Goal: Find specific page/section: Find specific page/section

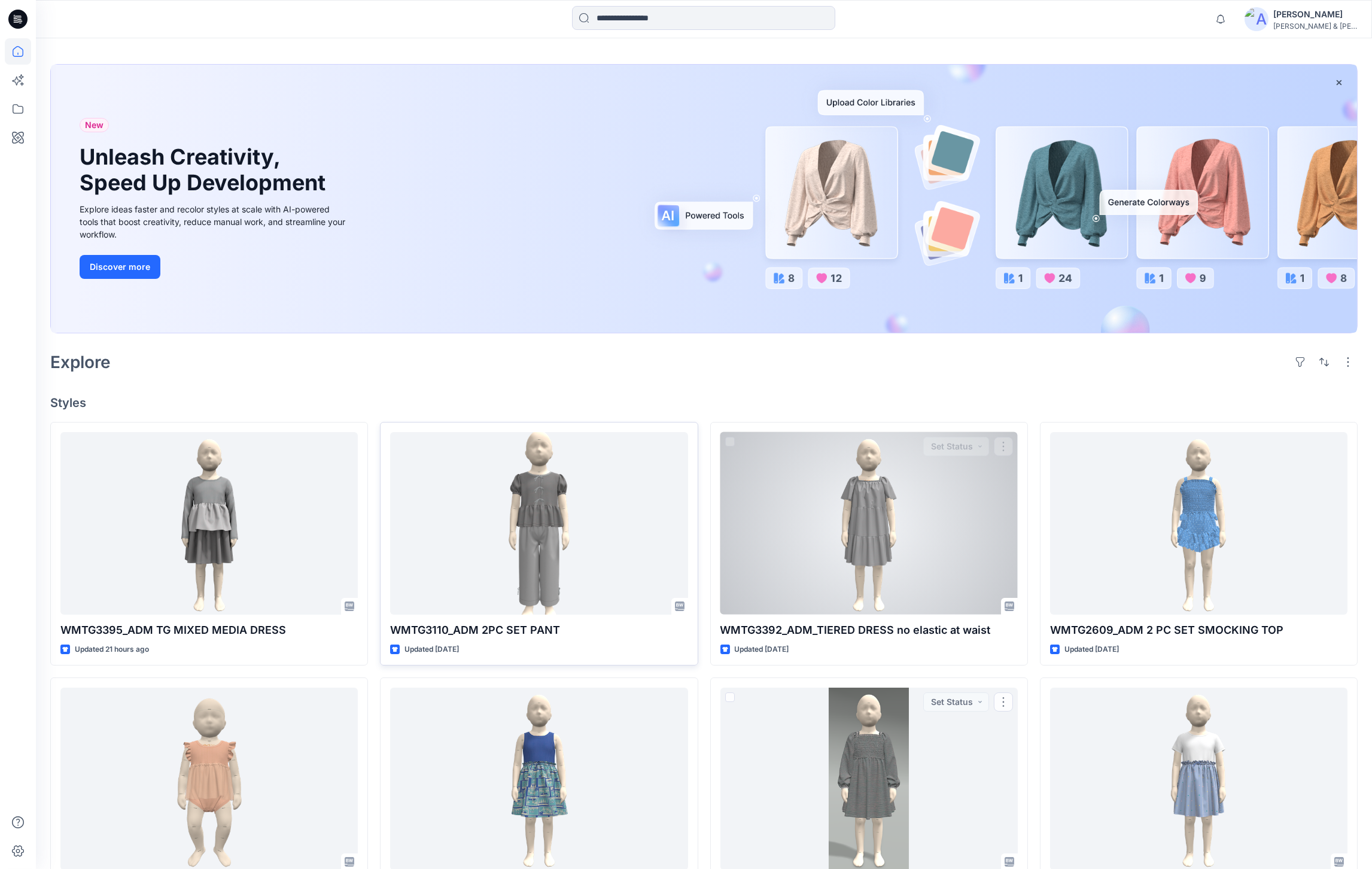
scroll to position [60, 0]
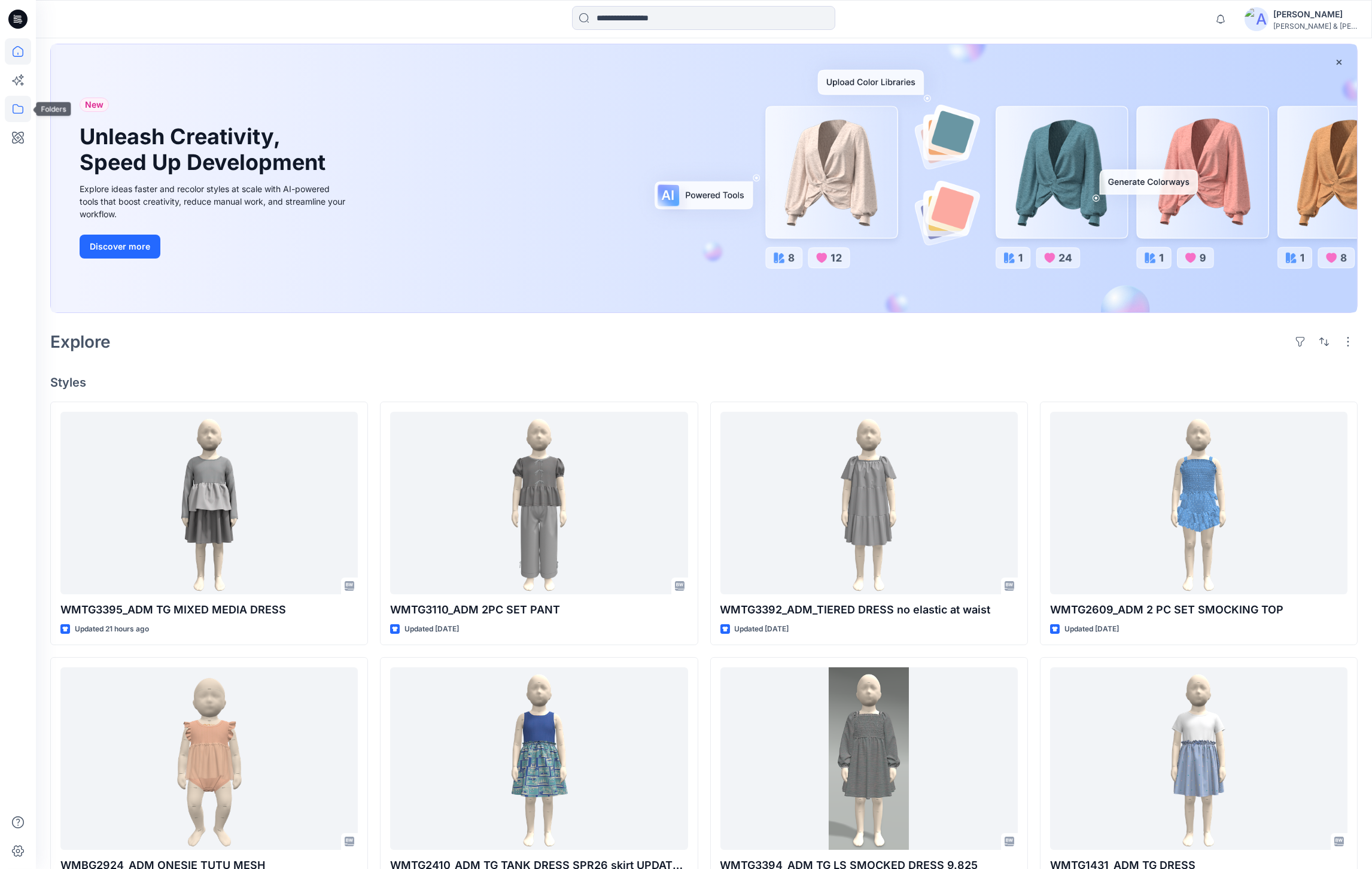
click at [30, 110] on icon at bounding box center [18, 109] width 27 height 27
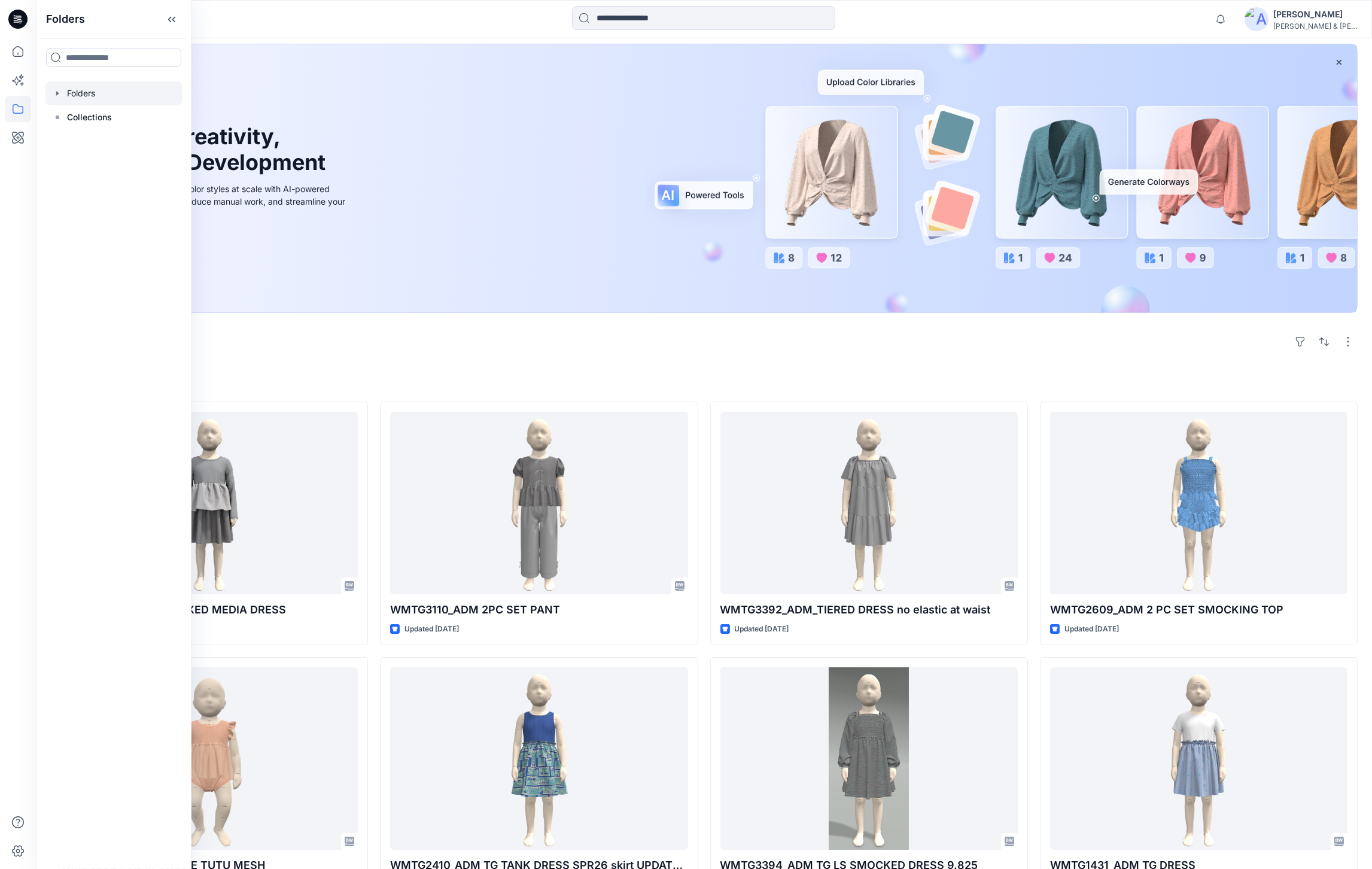
click at [105, 98] on div at bounding box center [113, 93] width 136 height 24
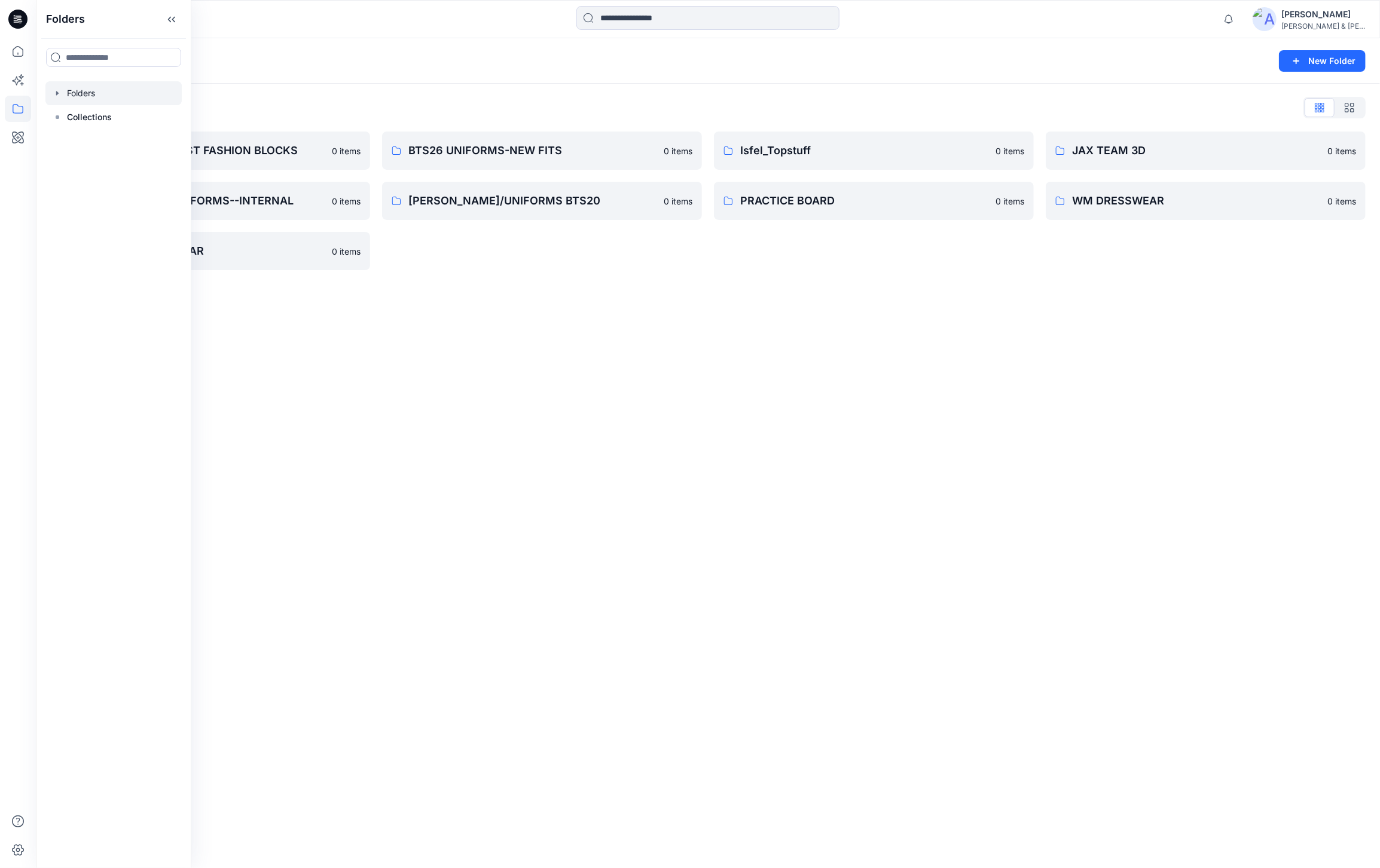
click at [540, 257] on div "BTS26 UNIFORMS-NEW FITS 0 items [PERSON_NAME]/UNIFORMS BTS20 0 items" at bounding box center [542, 201] width 320 height 139
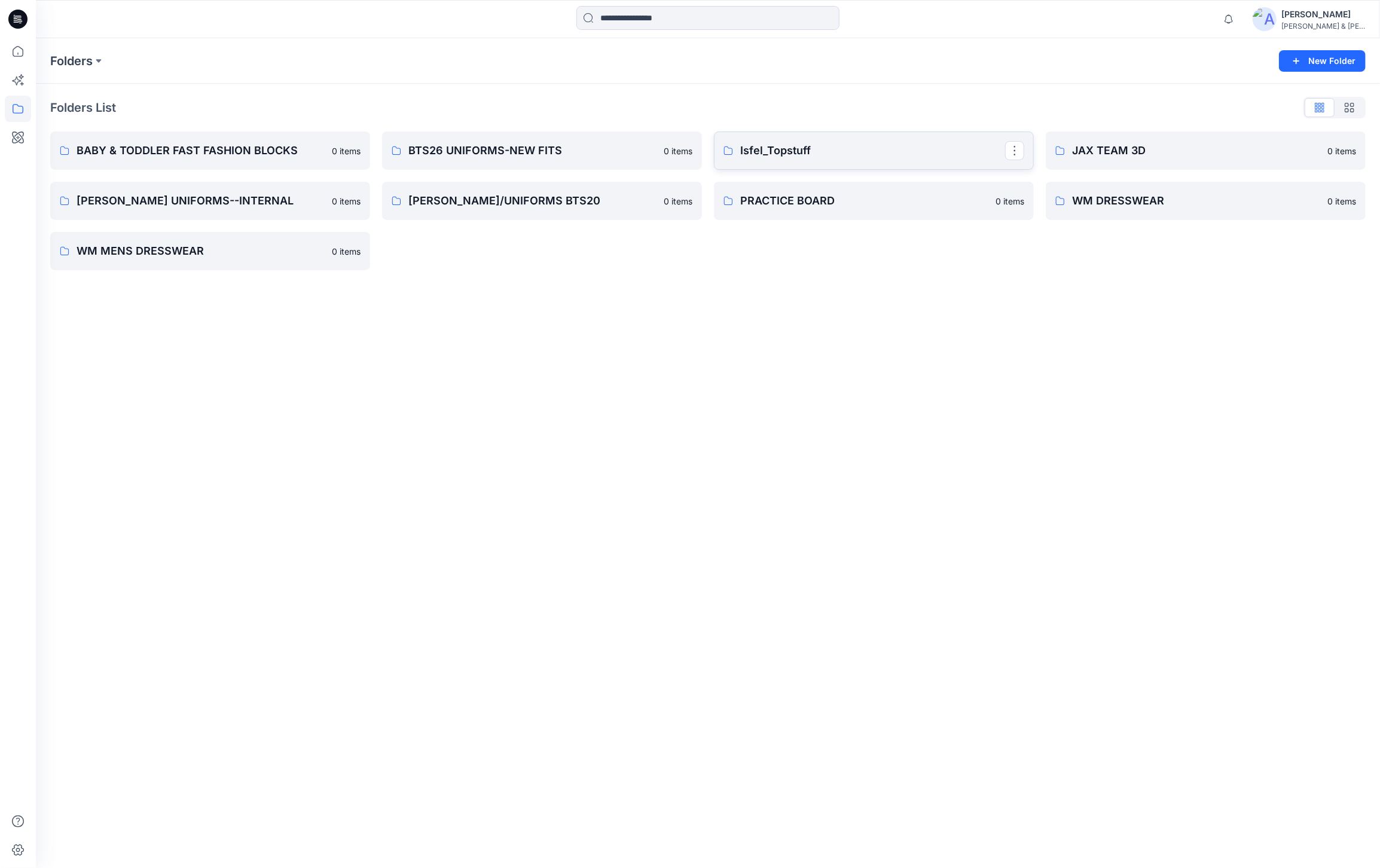
click at [821, 150] on p "Isfel_Topstuff" at bounding box center [872, 150] width 265 height 17
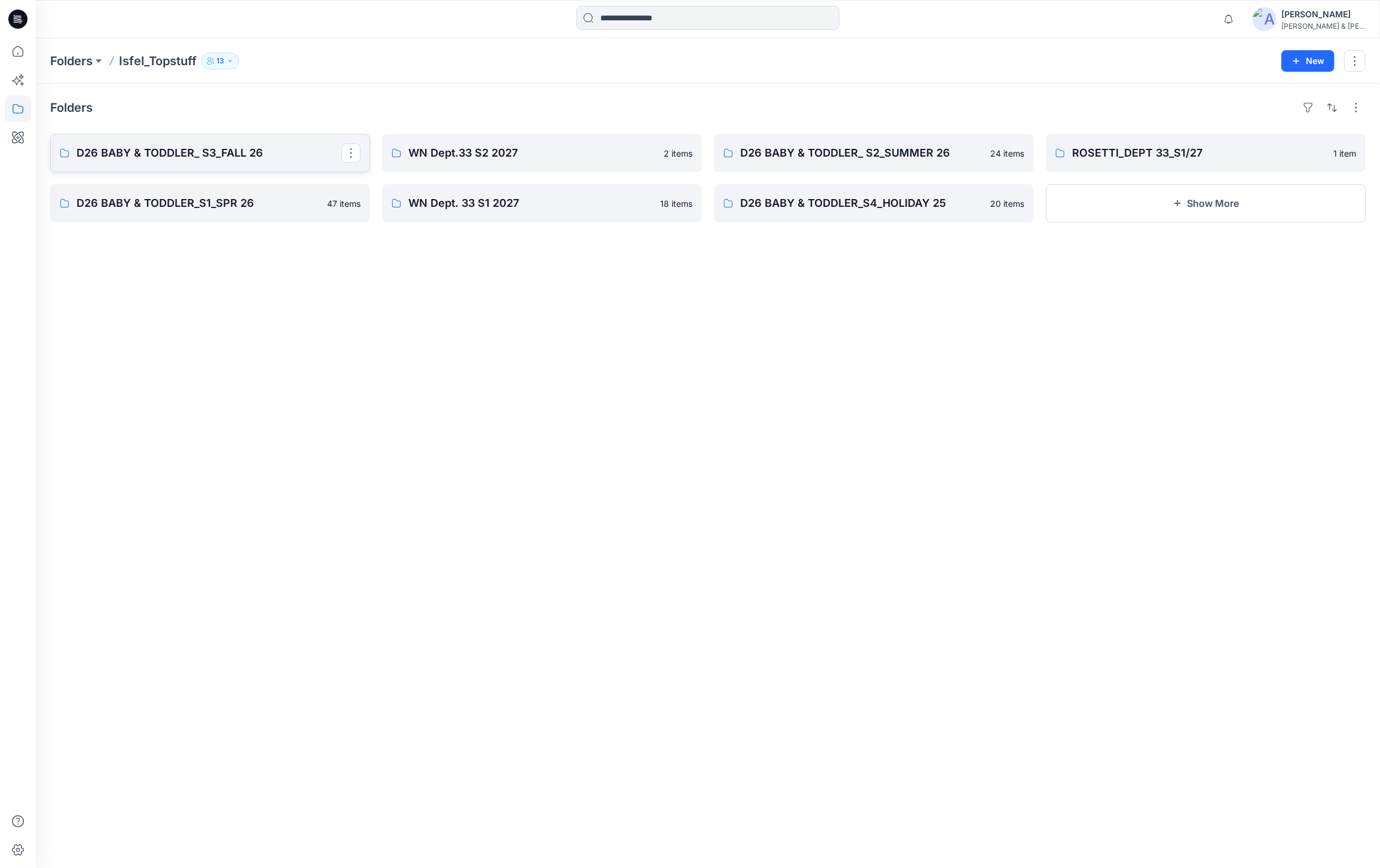
click at [277, 153] on p "D26 BABY & TODDLER_ S3_FALL 26" at bounding box center [209, 153] width 265 height 17
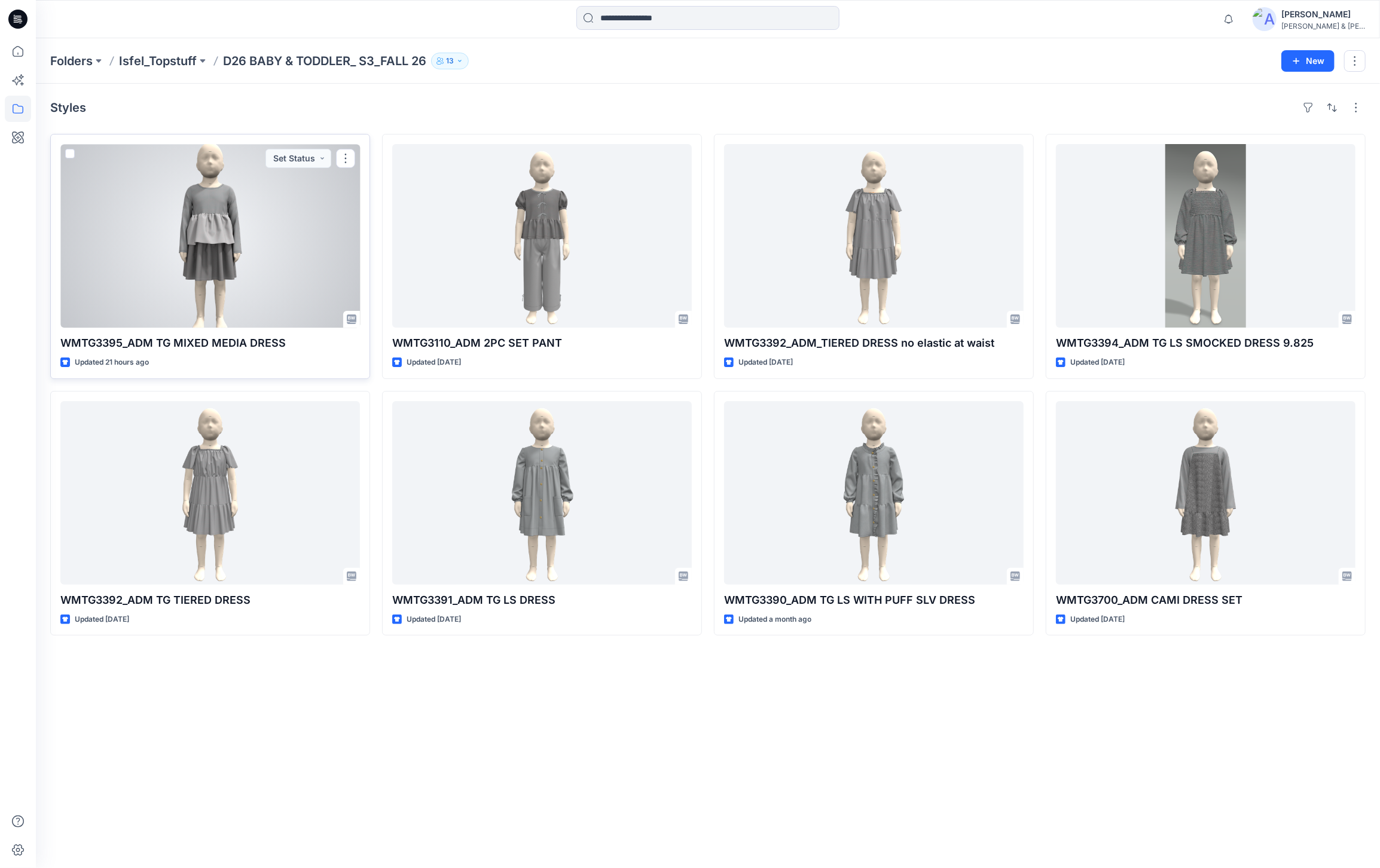
click at [259, 279] on div at bounding box center [210, 236] width 300 height 183
